Goal: Find specific page/section: Find specific page/section

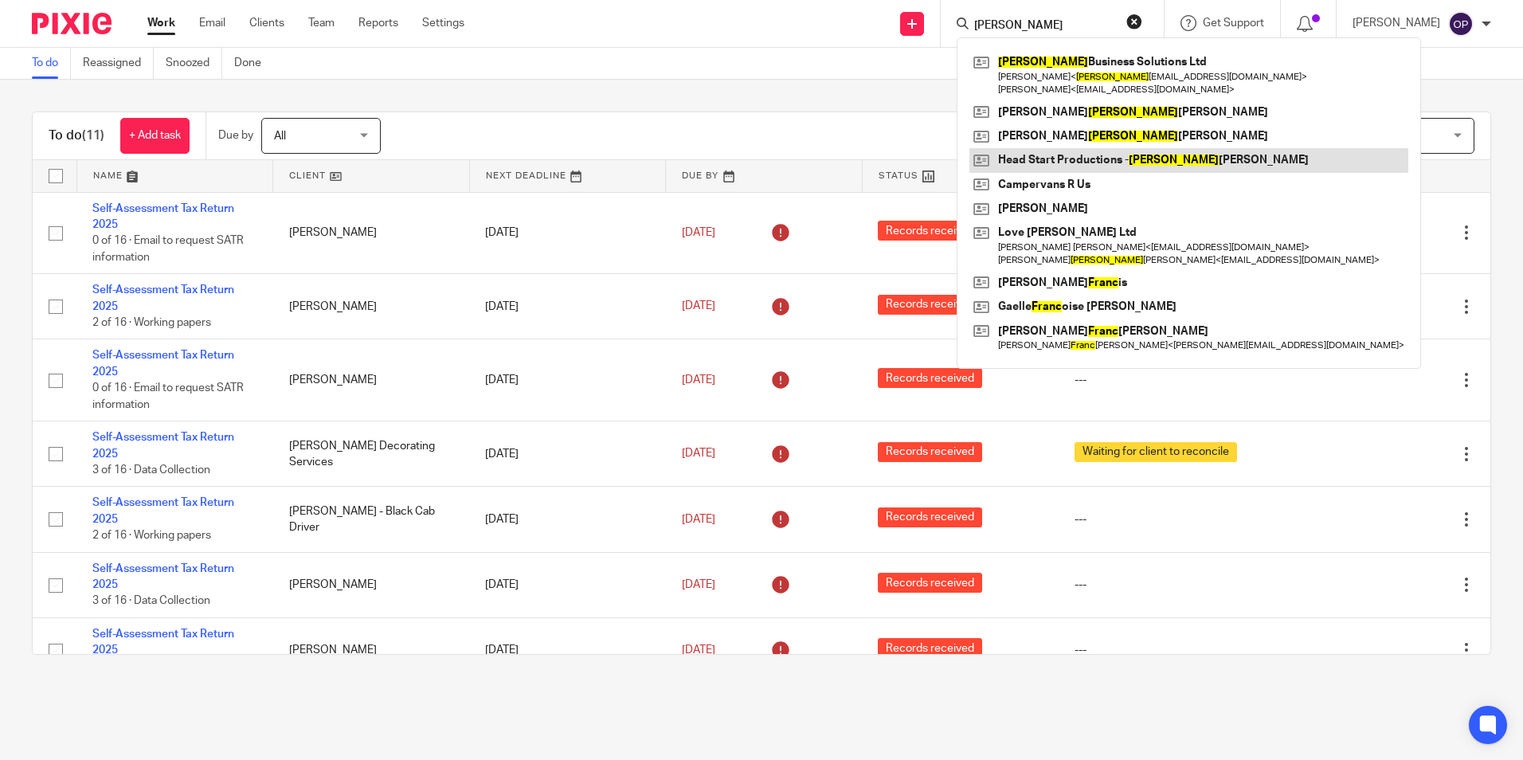
type input "frank"
click at [1097, 158] on link at bounding box center [1188, 160] width 439 height 24
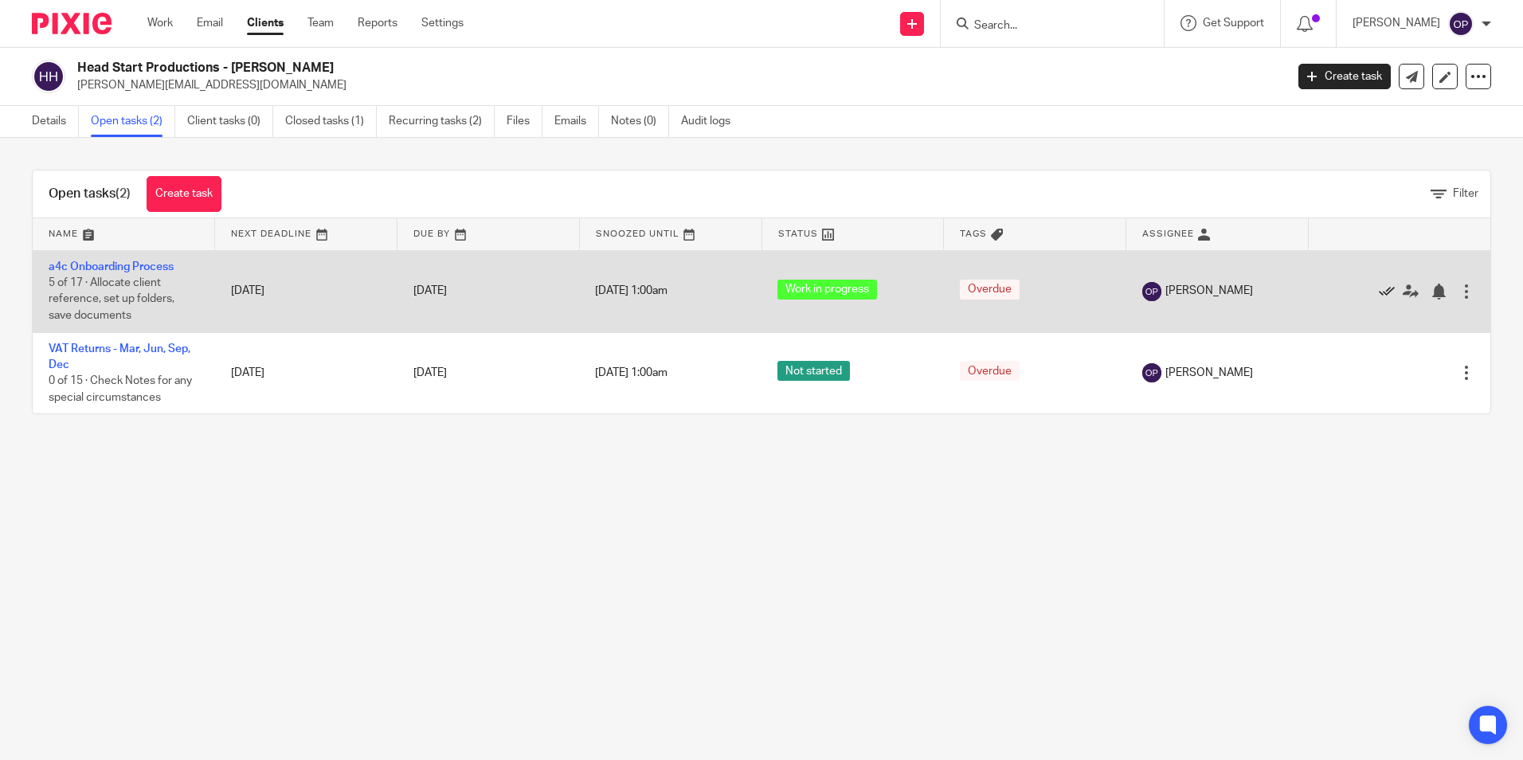
click at [1378, 288] on icon at bounding box center [1386, 291] width 16 height 16
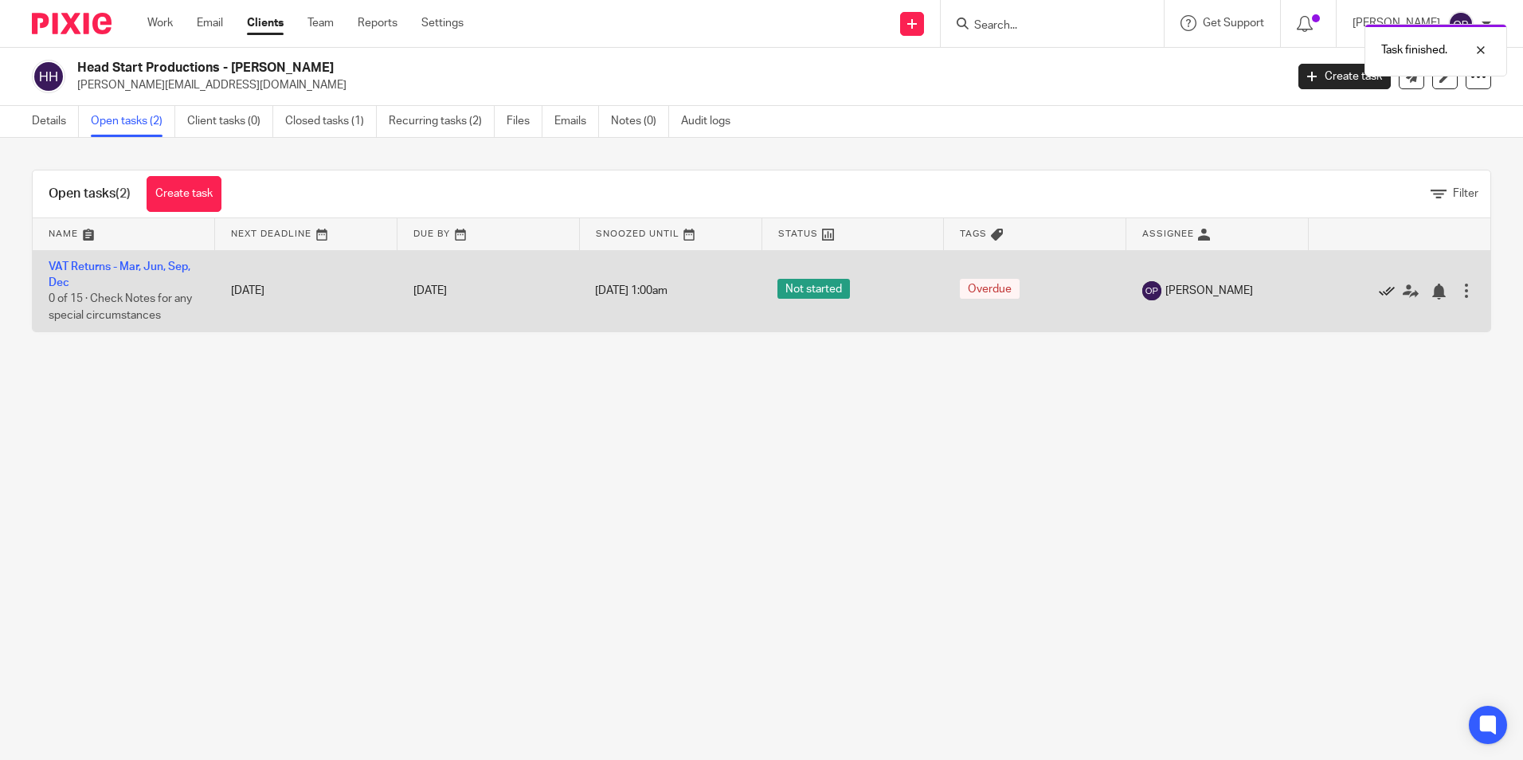
click at [1378, 298] on icon at bounding box center [1386, 291] width 16 height 16
